Goal: Information Seeking & Learning: Understand process/instructions

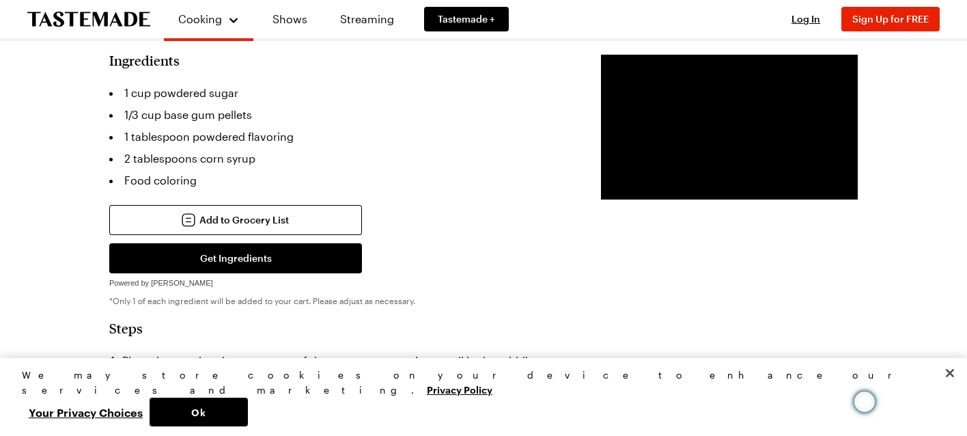
scroll to position [329, 0]
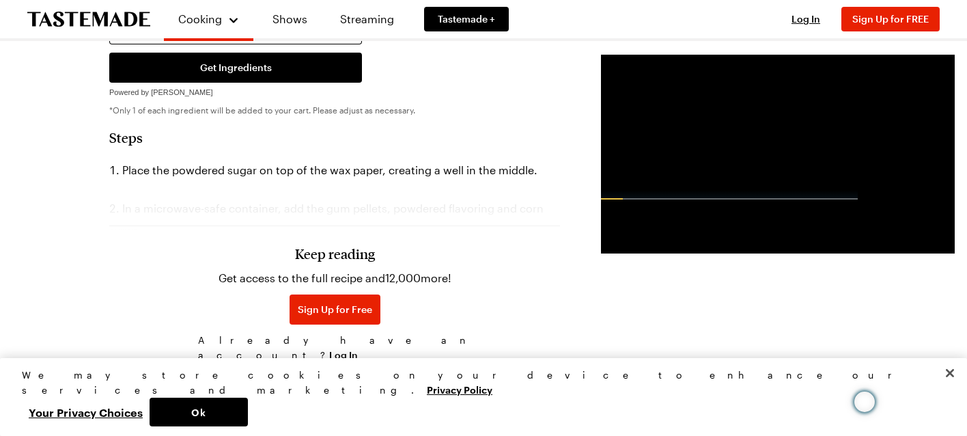
scroll to position [521, 0]
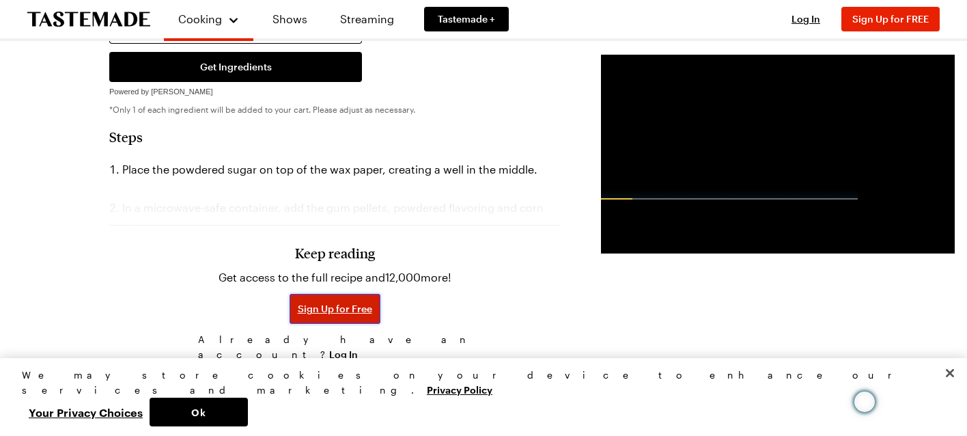
click at [307, 316] on span "Sign Up for Free" at bounding box center [335, 309] width 74 height 14
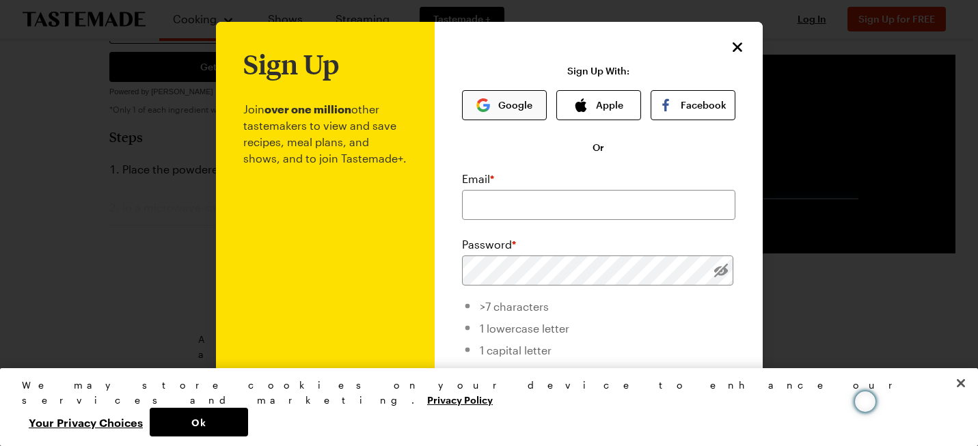
click at [494, 105] on button "Google" at bounding box center [504, 105] width 85 height 30
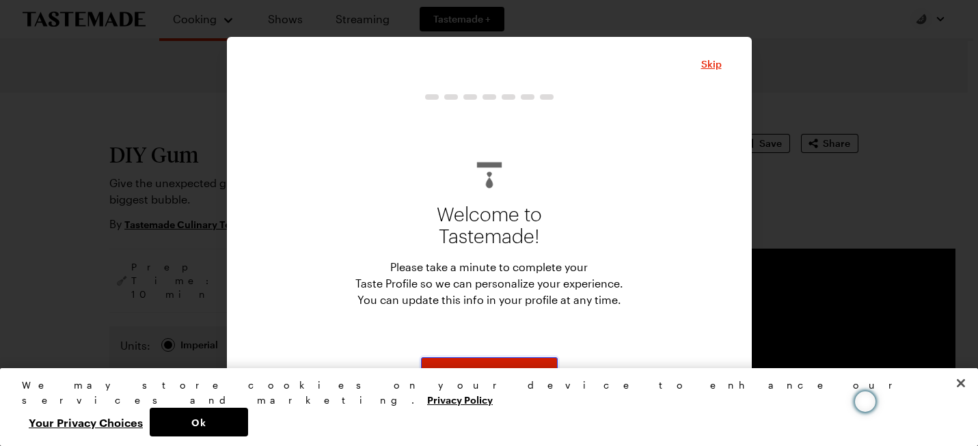
click at [523, 366] on button "Start" at bounding box center [489, 372] width 137 height 30
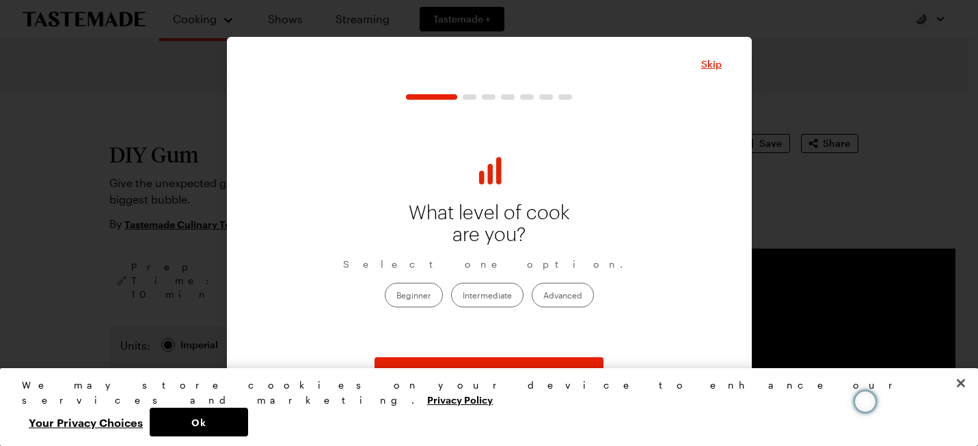
click at [510, 296] on label "Intermediate" at bounding box center [487, 295] width 72 height 25
click at [463, 296] on input "Intermediate" at bounding box center [463, 296] width 0 height 0
click at [514, 369] on button "Continue" at bounding box center [488, 372] width 229 height 30
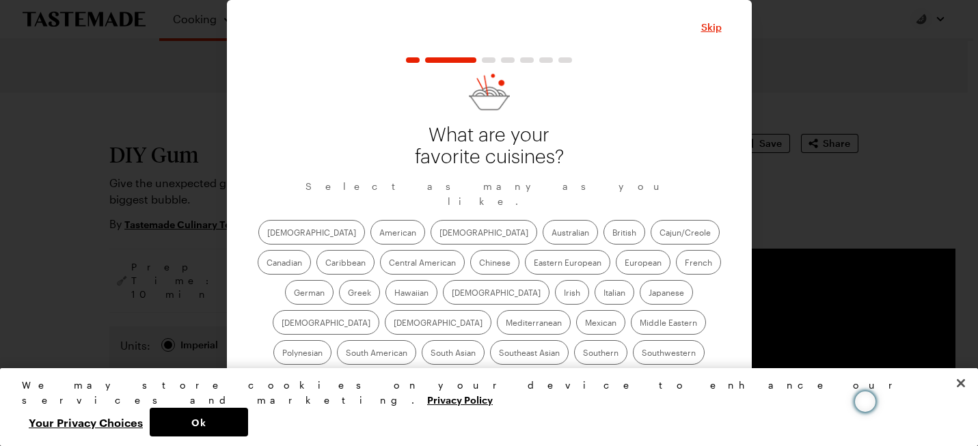
click at [370, 236] on label "American" at bounding box center [397, 232] width 55 height 25
click at [379, 234] on input "American" at bounding box center [379, 234] width 0 height 0
click at [430, 236] on label "[DEMOGRAPHIC_DATA]" at bounding box center [483, 232] width 107 height 25
click at [439, 234] on input "[DEMOGRAPHIC_DATA]" at bounding box center [439, 234] width 0 height 0
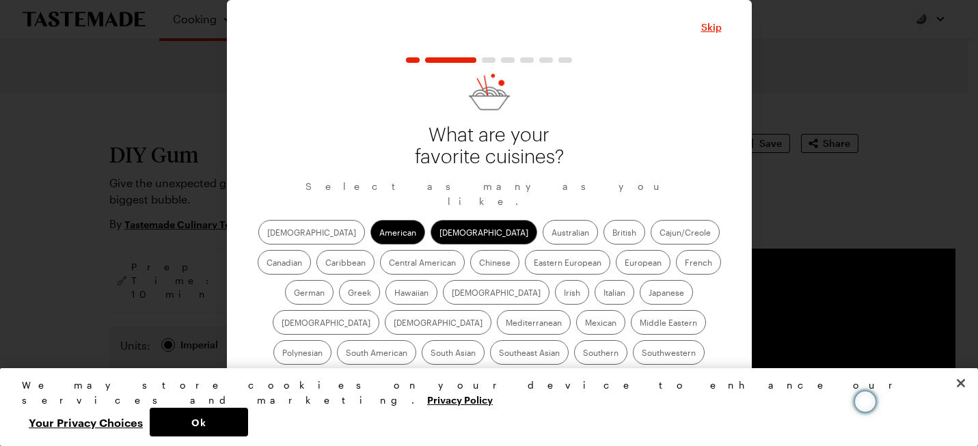
click at [616, 266] on label "European" at bounding box center [643, 262] width 55 height 25
click at [624, 264] on input "European" at bounding box center [624, 264] width 0 height 0
click at [443, 299] on label "[DEMOGRAPHIC_DATA]" at bounding box center [496, 292] width 107 height 25
click at [452, 294] on input "[DEMOGRAPHIC_DATA]" at bounding box center [452, 294] width 0 height 0
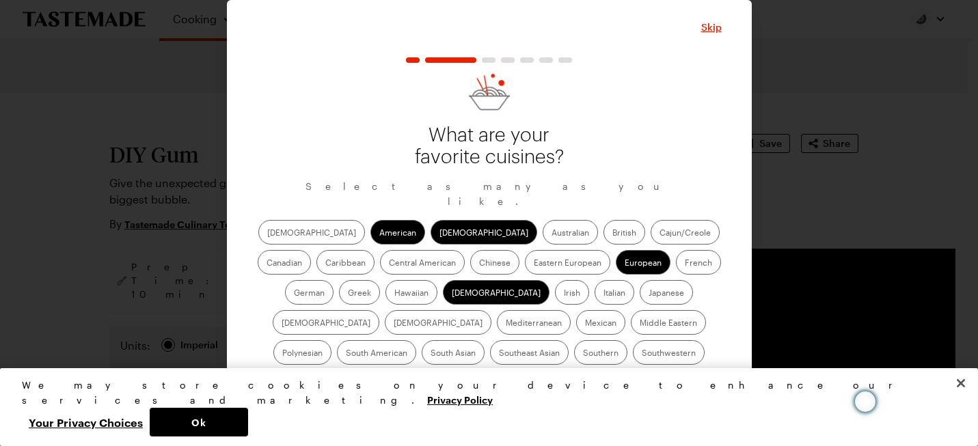
click at [594, 292] on label "Italian" at bounding box center [614, 292] width 40 height 25
click at [603, 294] on input "Italian" at bounding box center [603, 294] width 0 height 0
click at [639, 301] on label "Japanese" at bounding box center [665, 292] width 53 height 25
click at [648, 294] on input "Japanese" at bounding box center [648, 294] width 0 height 0
click at [570, 310] on label "Mediterranean" at bounding box center [534, 322] width 74 height 25
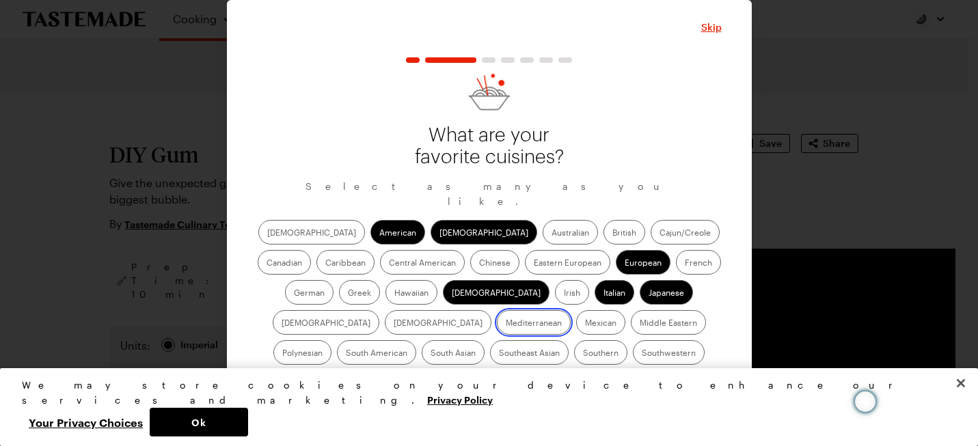
click at [506, 324] on input "Mediterranean" at bounding box center [506, 324] width 0 height 0
click at [576, 320] on label "Mexican" at bounding box center [600, 322] width 49 height 25
click at [585, 324] on input "Mexican" at bounding box center [585, 324] width 0 height 0
click at [631, 318] on label "Middle Eastern" at bounding box center [668, 322] width 75 height 25
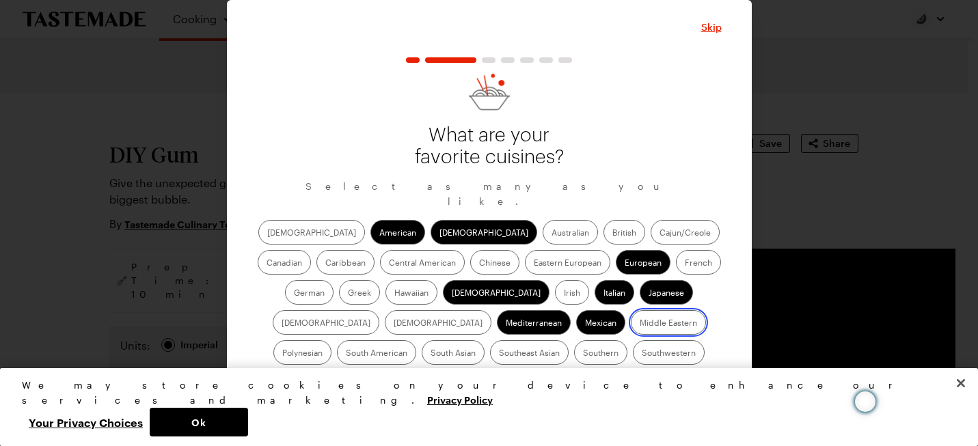
click at [639, 324] on Eastern "Middle Eastern" at bounding box center [639, 324] width 0 height 0
click at [506, 370] on label "Thai" at bounding box center [488, 382] width 33 height 25
click at [481, 384] on input "Thai" at bounding box center [481, 384] width 0 height 0
click at [633, 357] on label "Southwestern" at bounding box center [669, 352] width 72 height 25
click at [642, 354] on input "Southwestern" at bounding box center [642, 354] width 0 height 0
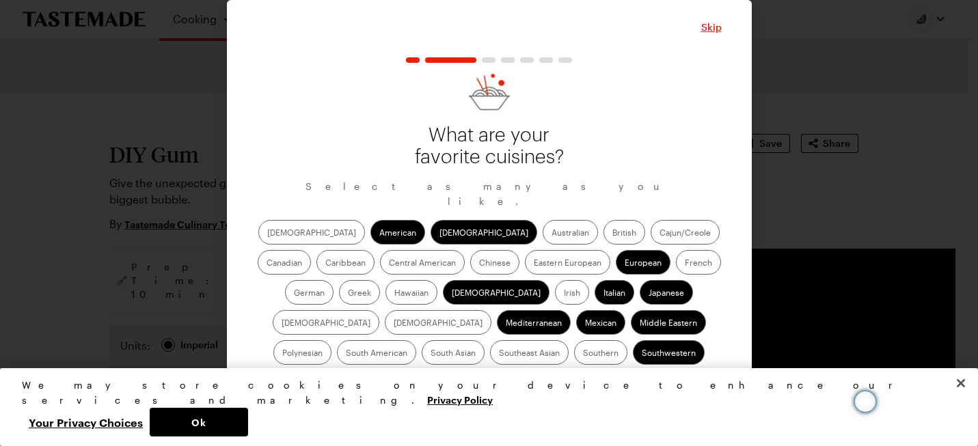
click at [574, 358] on label "Southern" at bounding box center [600, 352] width 53 height 25
click at [583, 354] on input "Southern" at bounding box center [583, 354] width 0 height 0
click at [379, 310] on label "[DEMOGRAPHIC_DATA]" at bounding box center [326, 322] width 107 height 25
click at [281, 324] on input "[DEMOGRAPHIC_DATA]" at bounding box center [281, 324] width 0 height 0
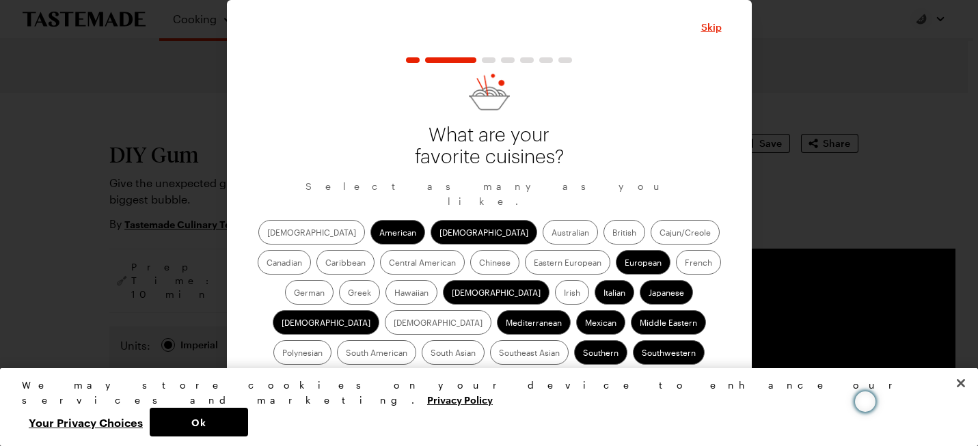
click at [470, 268] on label "Chinese" at bounding box center [494, 262] width 49 height 25
click at [479, 264] on input "Chinese" at bounding box center [479, 264] width 0 height 0
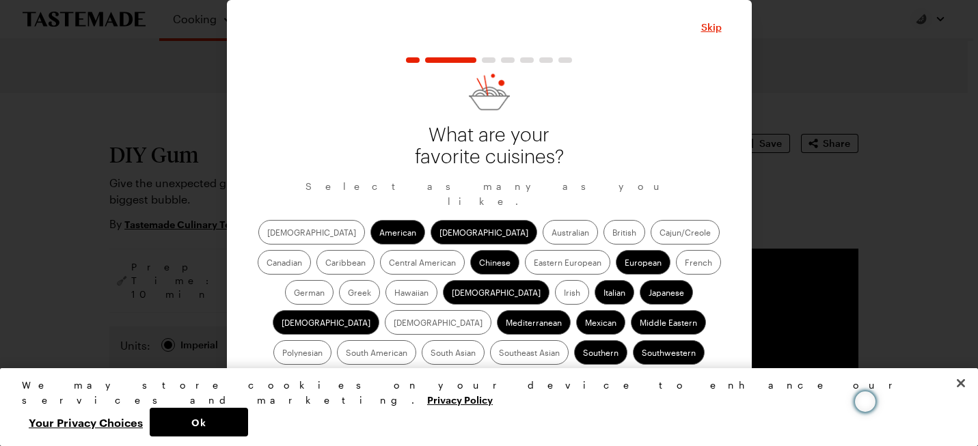
click at [650, 236] on label "Cajun/Creole" at bounding box center [684, 232] width 69 height 25
click at [659, 234] on input "Cajun/Creole" at bounding box center [659, 234] width 0 height 0
click at [603, 238] on label "British" at bounding box center [624, 232] width 42 height 25
click at [612, 234] on input "British" at bounding box center [612, 234] width 0 height 0
click at [311, 250] on label "Canadian" at bounding box center [284, 262] width 53 height 25
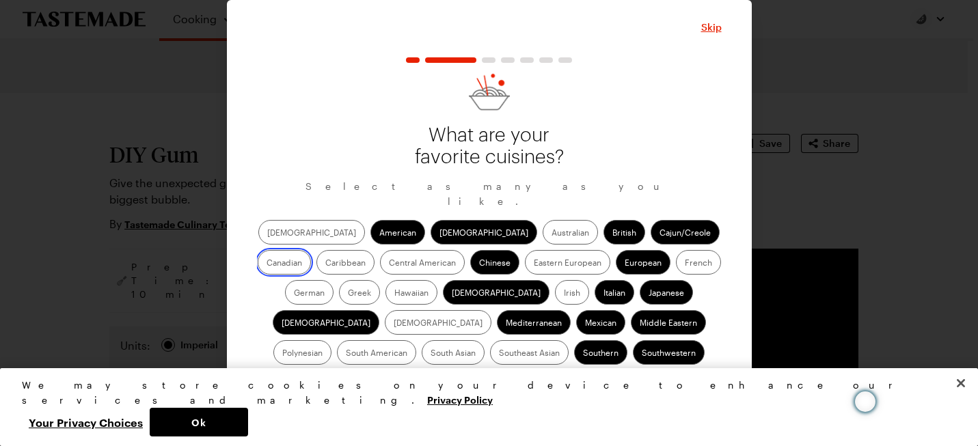
click at [266, 264] on input "Canadian" at bounding box center [266, 264] width 0 height 0
click at [374, 250] on label "Caribbean" at bounding box center [345, 262] width 58 height 25
click at [325, 264] on input "Caribbean" at bounding box center [325, 264] width 0 height 0
click at [380, 280] on label "Greek" at bounding box center [359, 292] width 41 height 25
click at [348, 294] on input "Greek" at bounding box center [348, 294] width 0 height 0
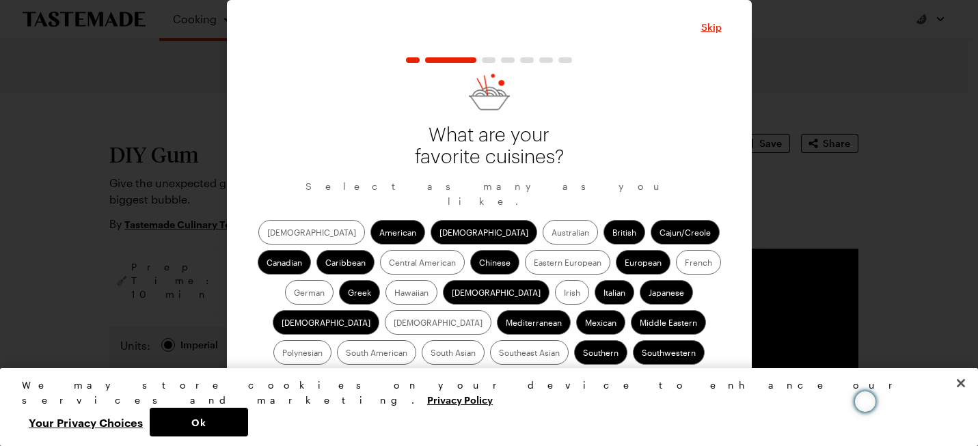
click at [555, 294] on label "Irish" at bounding box center [572, 292] width 34 height 25
click at [564, 294] on input "Irish" at bounding box center [564, 294] width 0 height 0
click at [520, 403] on button "Continue" at bounding box center [488, 418] width 229 height 30
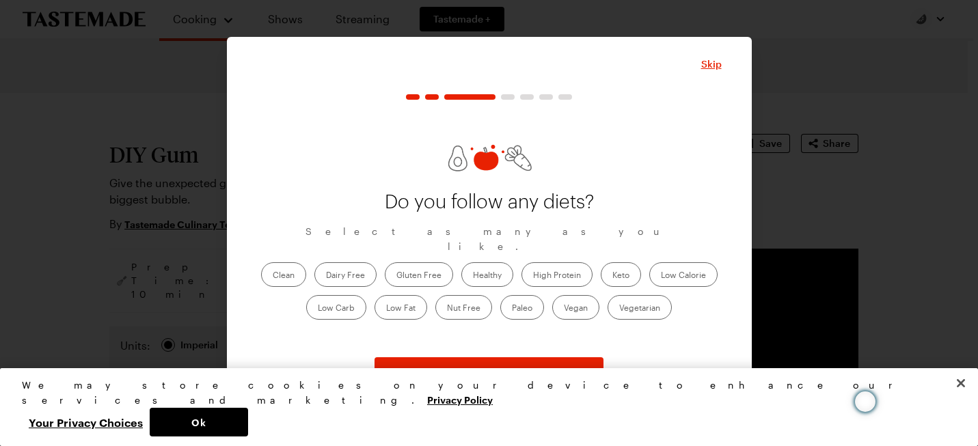
click at [491, 268] on label "Healthy" at bounding box center [487, 274] width 52 height 25
click at [473, 276] on input "Healthy" at bounding box center [473, 276] width 0 height 0
click at [556, 272] on label "High Protein" at bounding box center [556, 274] width 71 height 25
click at [533, 276] on Protein "High Protein" at bounding box center [533, 276] width 0 height 0
click at [678, 262] on label "Low Calorie" at bounding box center [683, 274] width 68 height 25
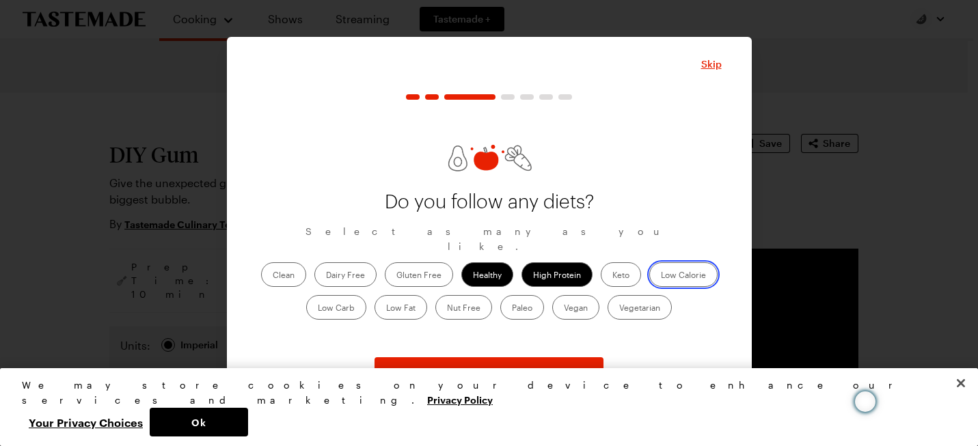
click at [661, 276] on Calorie "Low Calorie" at bounding box center [661, 276] width 0 height 0
click at [668, 296] on label "Vegetarian" at bounding box center [639, 307] width 64 height 25
click at [619, 309] on input "Vegetarian" at bounding box center [619, 309] width 0 height 0
click at [277, 271] on label "Clean" at bounding box center [283, 274] width 45 height 25
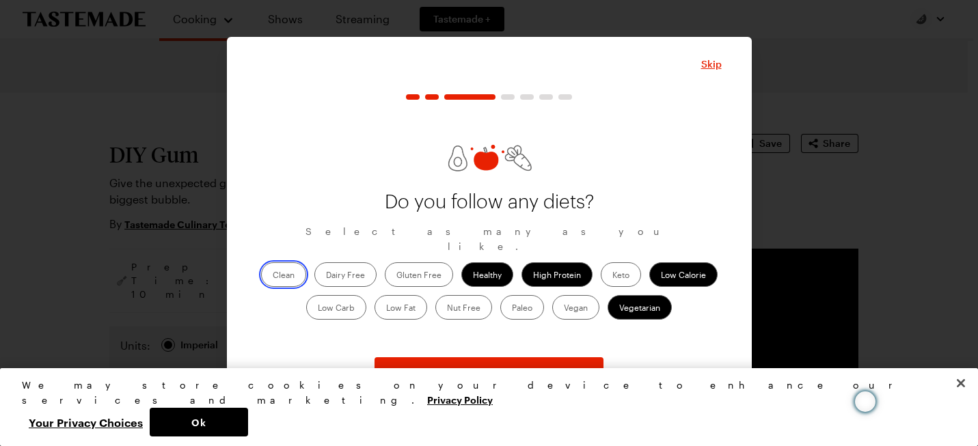
click at [273, 276] on input "Clean" at bounding box center [273, 276] width 0 height 0
click at [469, 374] on span "Continue" at bounding box center [489, 373] width 42 height 14
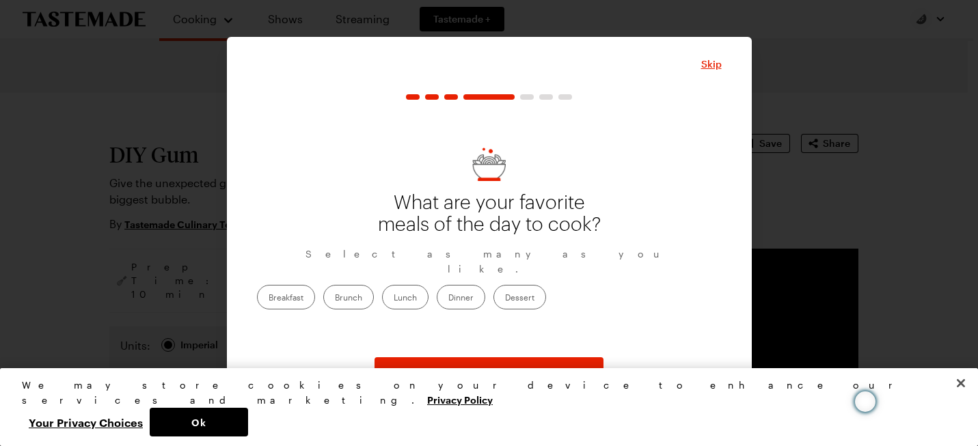
click at [374, 293] on label "Brunch" at bounding box center [348, 297] width 51 height 25
click at [335, 299] on input "Brunch" at bounding box center [335, 299] width 0 height 0
click at [485, 292] on label "Dinner" at bounding box center [461, 297] width 49 height 25
click at [448, 299] on input "Dinner" at bounding box center [448, 299] width 0 height 0
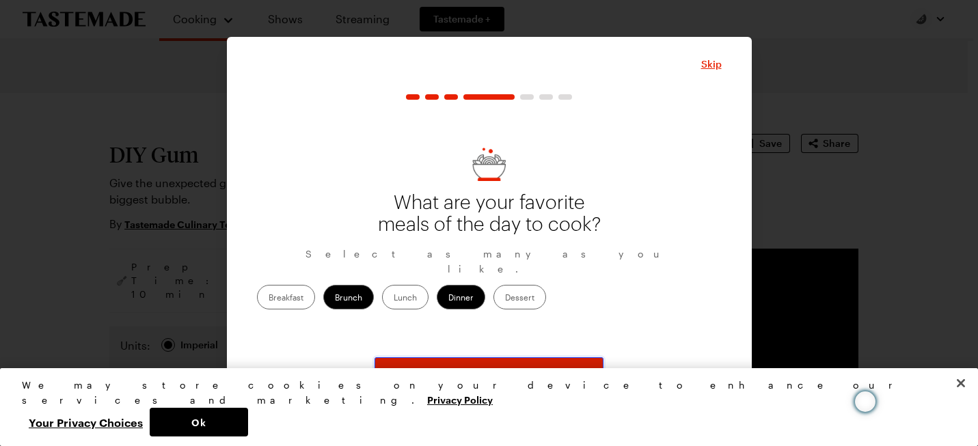
click at [528, 370] on button "Continue" at bounding box center [488, 372] width 229 height 30
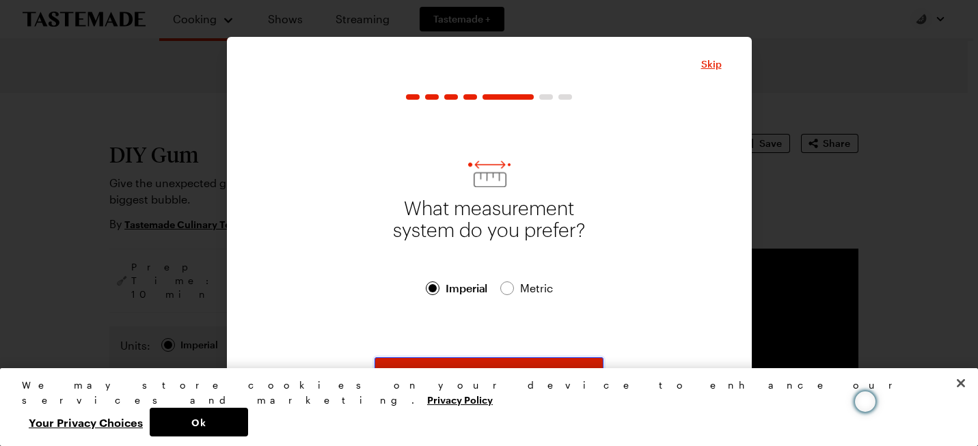
click at [528, 372] on button "Continue" at bounding box center [488, 372] width 229 height 30
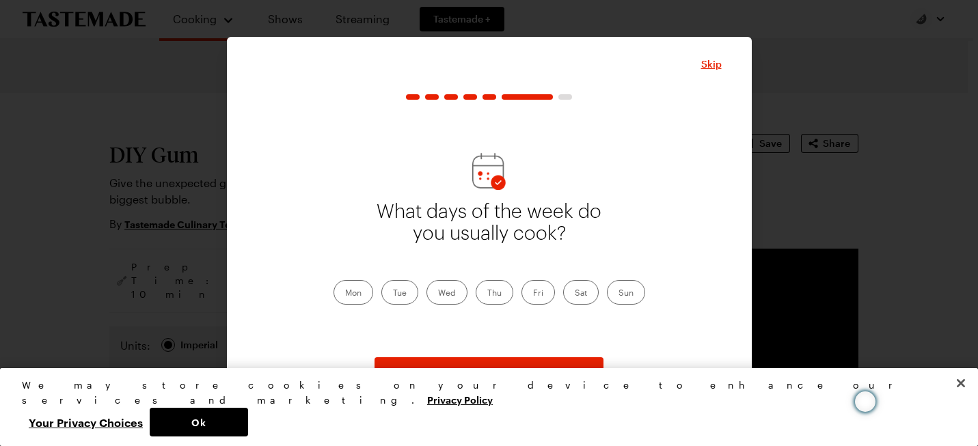
click at [350, 294] on label "Mon" at bounding box center [353, 292] width 40 height 25
click at [345, 294] on input "Mon" at bounding box center [345, 294] width 0 height 0
click at [391, 294] on label "Tue" at bounding box center [399, 292] width 37 height 25
click at [393, 294] on input "Tue" at bounding box center [393, 294] width 0 height 0
click at [453, 292] on label "Wed" at bounding box center [446, 292] width 41 height 25
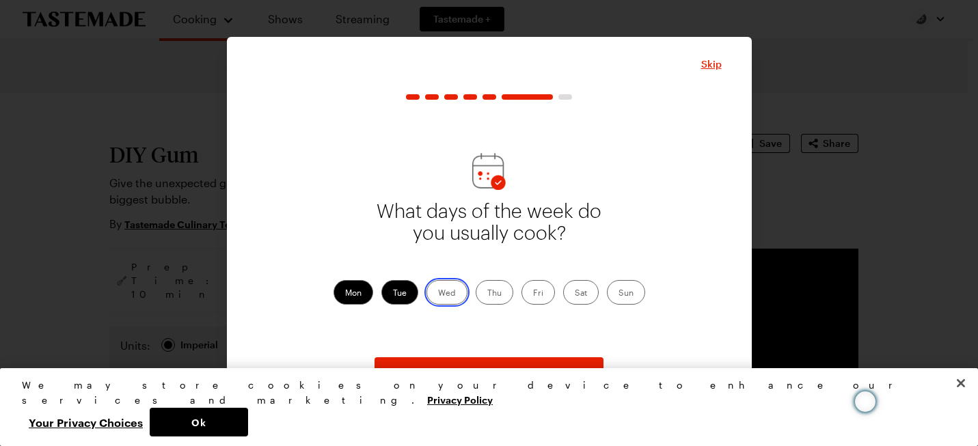
click at [438, 294] on input "Wed" at bounding box center [438, 294] width 0 height 0
click at [490, 292] on label "Thu" at bounding box center [495, 292] width 38 height 25
click at [487, 294] on input "Thu" at bounding box center [487, 294] width 0 height 0
click at [529, 292] on label "Fri" at bounding box center [537, 292] width 33 height 25
click at [533, 294] on input "Fri" at bounding box center [533, 294] width 0 height 0
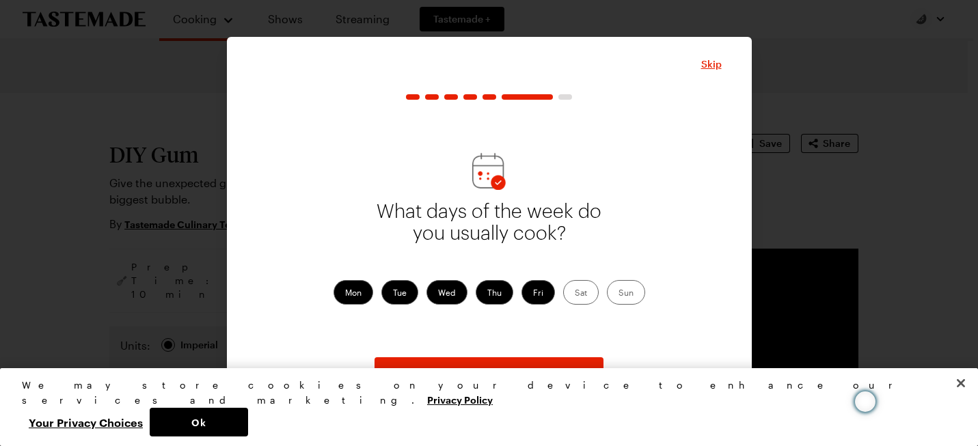
click at [583, 293] on label "Sat" at bounding box center [581, 292] width 36 height 25
click at [575, 294] on input "Sat" at bounding box center [575, 294] width 0 height 0
click at [525, 376] on button "Continue" at bounding box center [488, 372] width 229 height 30
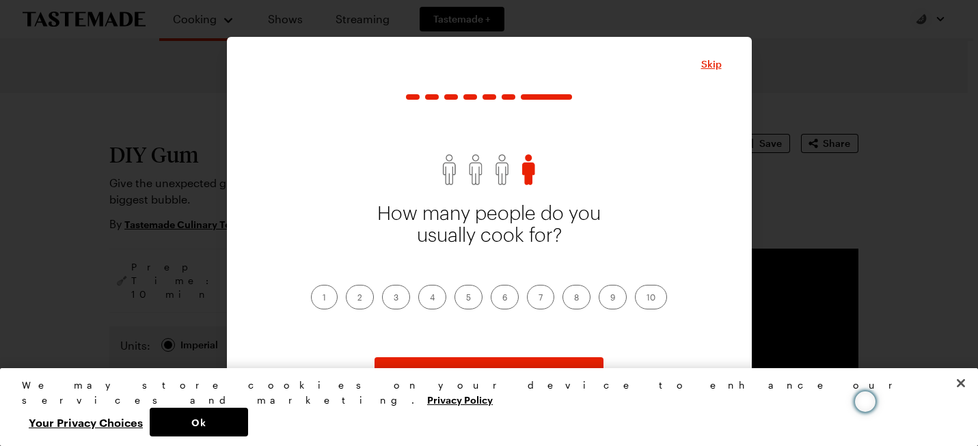
click at [322, 297] on label "1" at bounding box center [324, 297] width 27 height 25
click at [322, 299] on input "1" at bounding box center [322, 299] width 0 height 0
click at [489, 372] on span "Continue" at bounding box center [489, 373] width 42 height 14
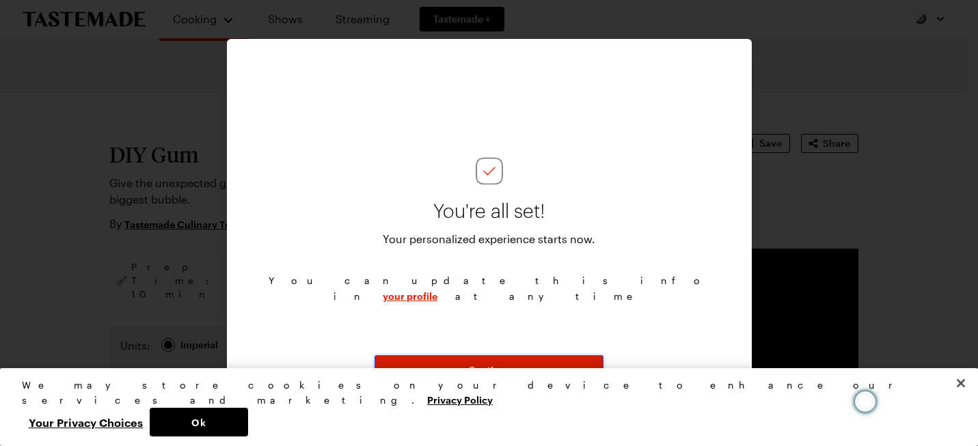
click at [488, 367] on span "Continue" at bounding box center [489, 370] width 42 height 14
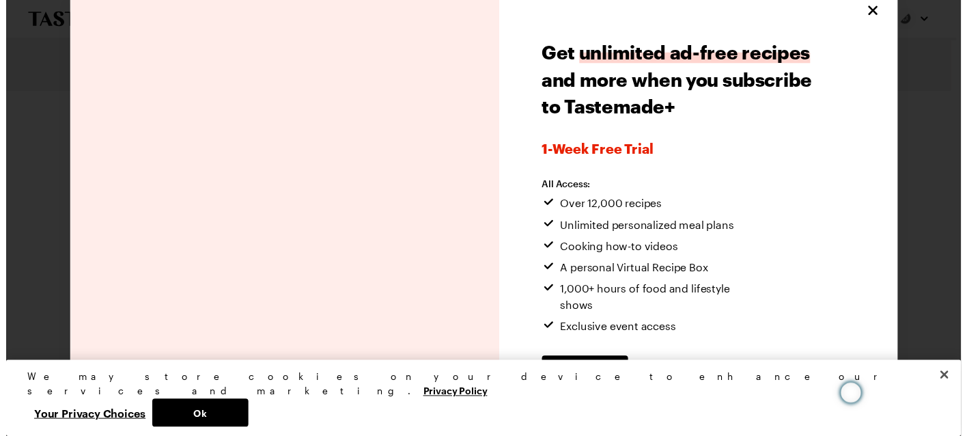
scroll to position [36, 0]
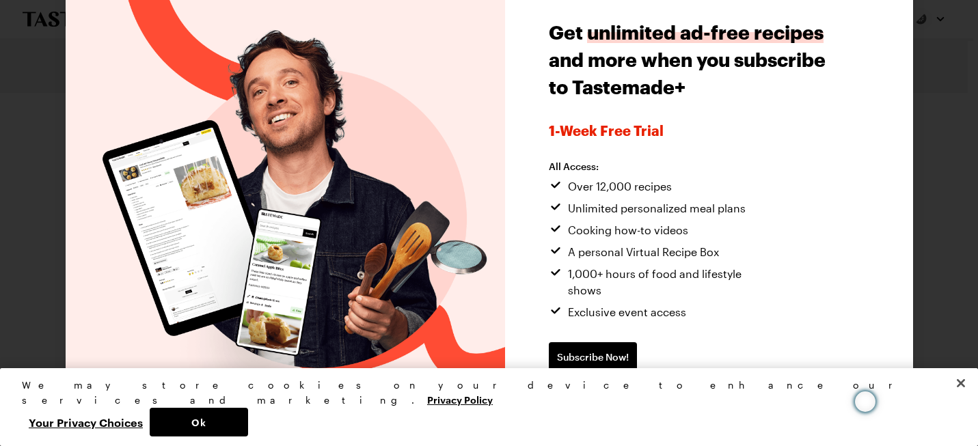
click at [657, 394] on span "Continue without subscribing" at bounding box center [618, 401] width 139 height 14
type textarea "x"
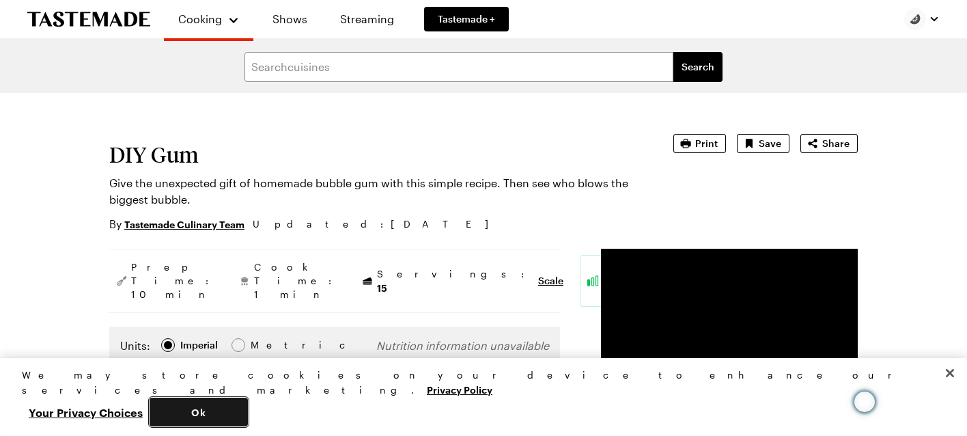
click at [248, 407] on button "Ok" at bounding box center [199, 412] width 98 height 29
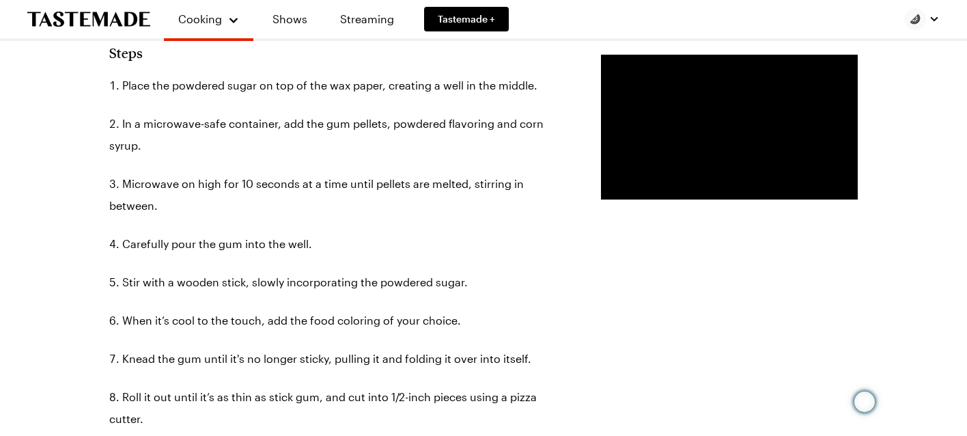
scroll to position [630, 0]
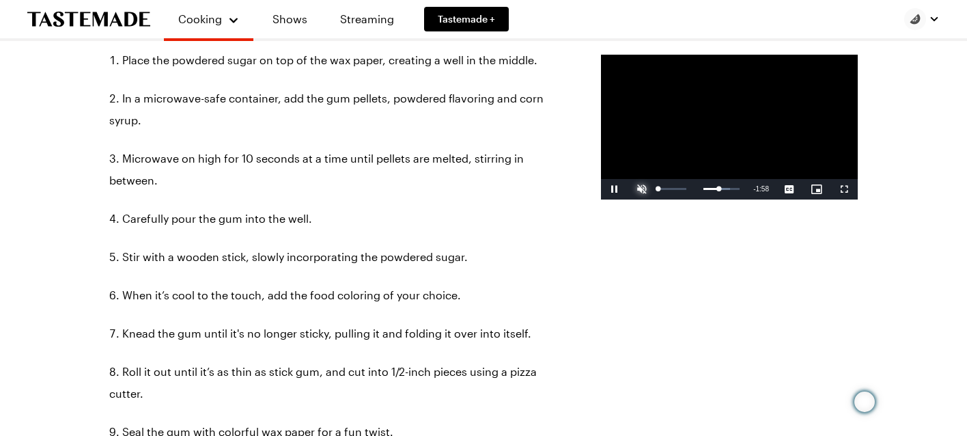
click at [629, 189] on span "Video Player" at bounding box center [642, 189] width 27 height 0
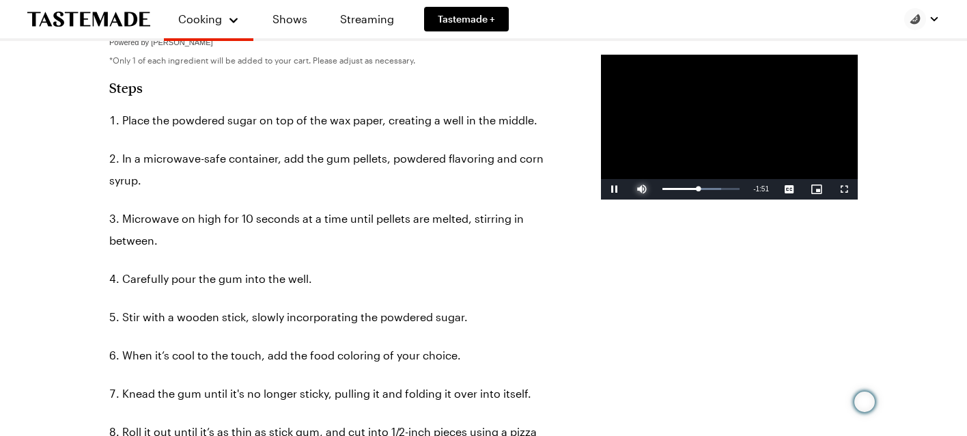
scroll to position [583, 0]
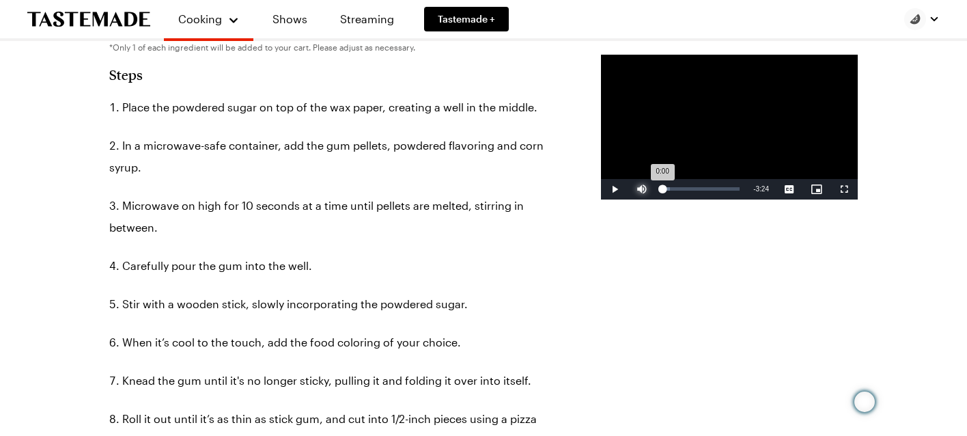
drag, startPoint x: 648, startPoint y: 243, endPoint x: 560, endPoint y: 247, distance: 88.2
click at [656, 199] on div "Loaded : 9.73% 0:00 0:00" at bounding box center [701, 189] width 91 height 20
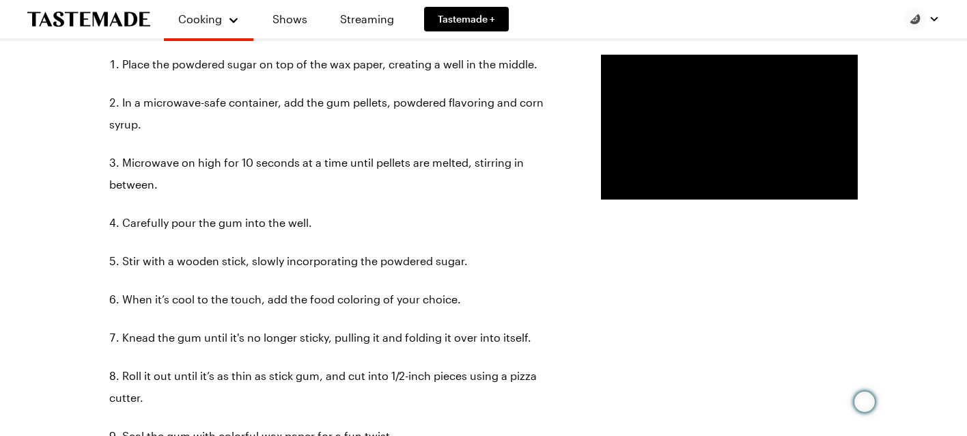
scroll to position [616, 0]
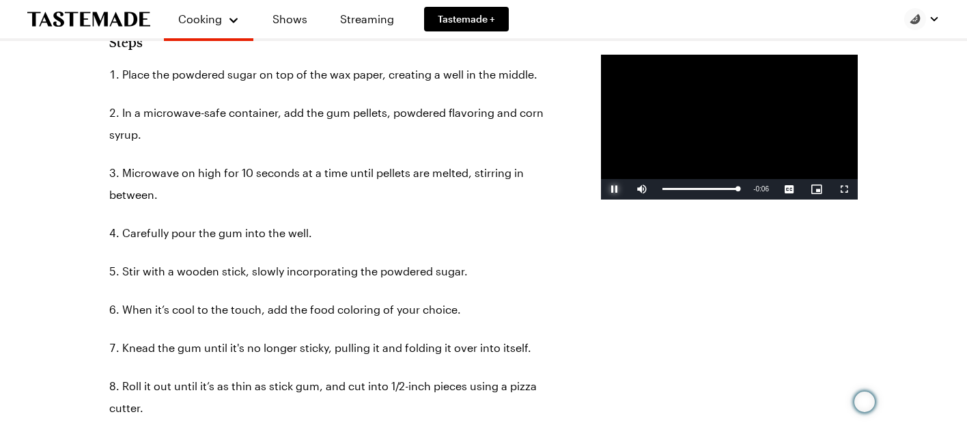
click at [601, 189] on span "Video Player" at bounding box center [614, 189] width 27 height 0
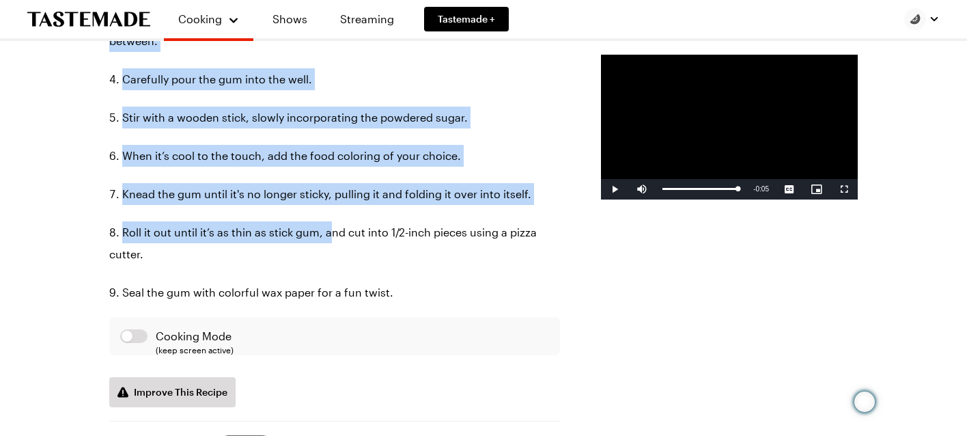
scroll to position [771, 0]
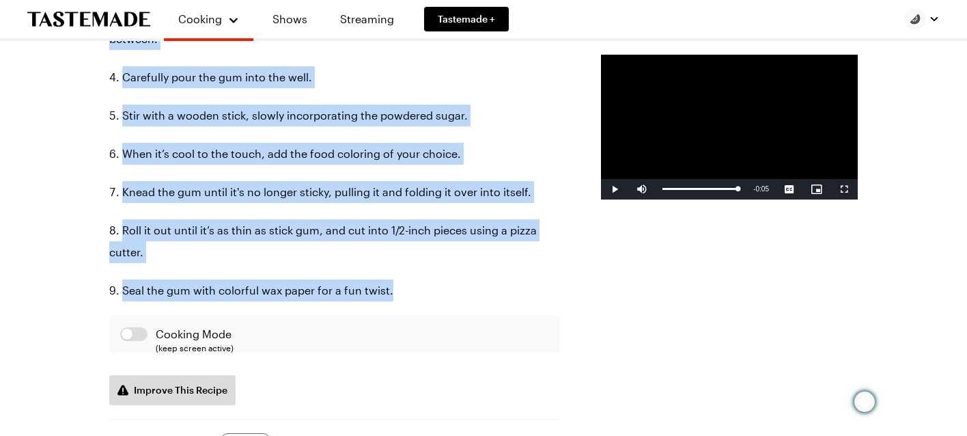
drag, startPoint x: 111, startPoint y: 122, endPoint x: 396, endPoint y: 339, distance: 358.3
click at [396, 339] on section "Steps Place the powdered sugar on top of the wax paper, creating a well in the …" at bounding box center [334, 141] width 451 height 527
copy section "Steps Place the powdered sugar on top of the wax paper, creating a well in the …"
